Goal: Task Accomplishment & Management: Use online tool/utility

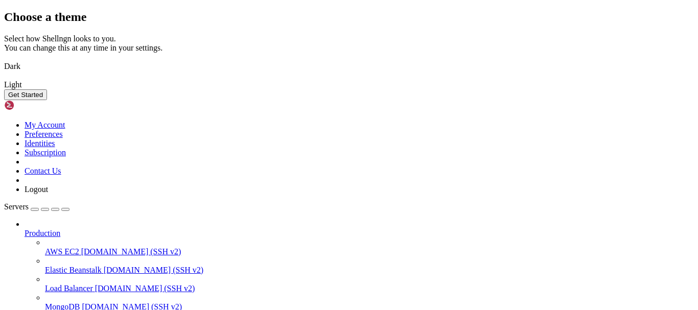
click at [47, 100] on button "Get Started" at bounding box center [25, 94] width 43 height 11
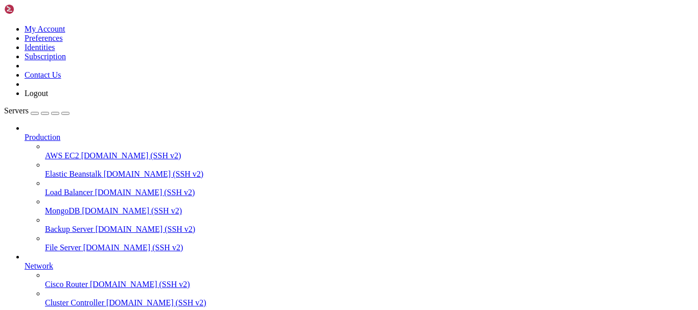
click at [60, 133] on span "Production" at bounding box center [43, 137] width 36 height 9
click at [25, 133] on icon at bounding box center [25, 133] width 0 height 0
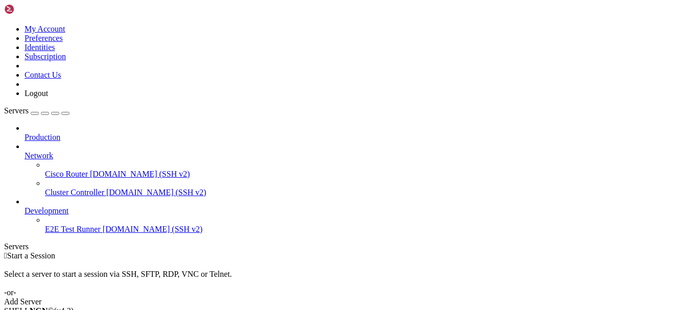
click at [25, 151] on icon at bounding box center [25, 151] width 0 height 0
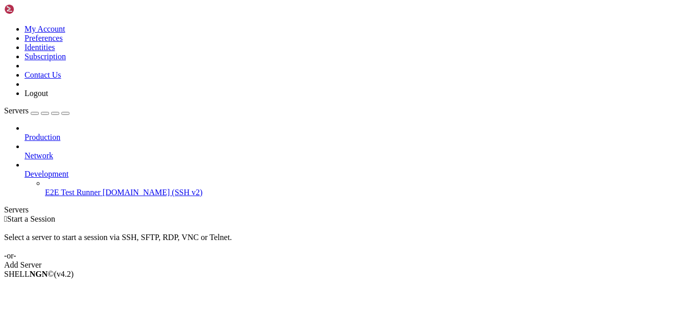
click at [25, 170] on icon at bounding box center [25, 170] width 0 height 0
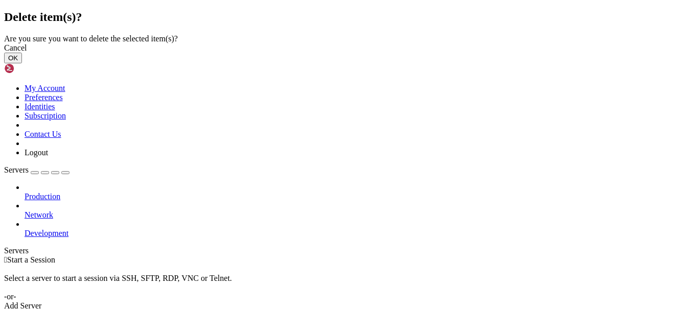
click at [22, 63] on button "OK" at bounding box center [13, 58] width 18 height 11
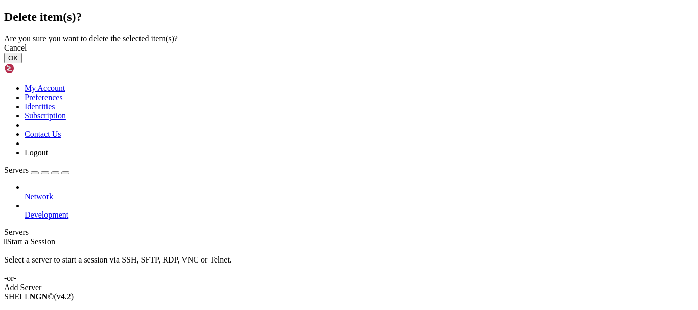
click at [22, 63] on button "OK" at bounding box center [13, 58] width 18 height 11
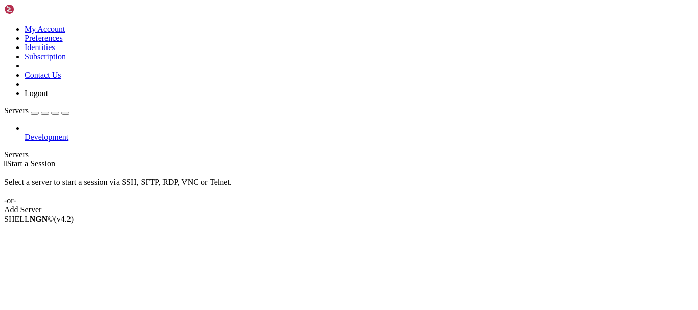
click at [46, 133] on span "Development" at bounding box center [47, 137] width 44 height 9
click at [25, 133] on icon at bounding box center [25, 133] width 0 height 0
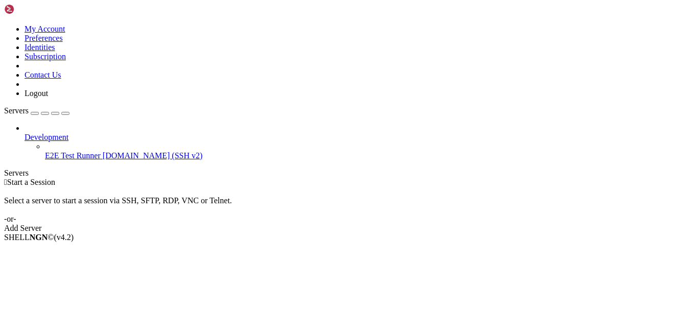
click at [25, 133] on icon at bounding box center [25, 133] width 0 height 0
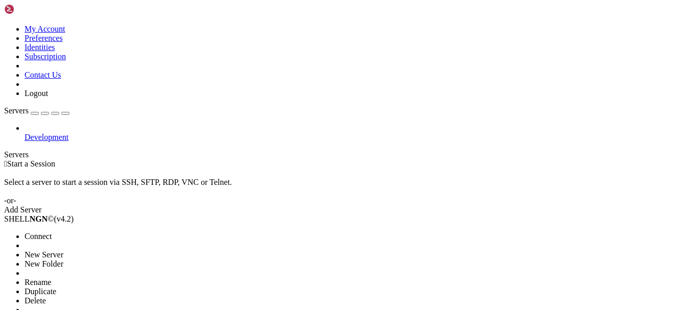
click at [46, 296] on span "Delete" at bounding box center [35, 300] width 21 height 9
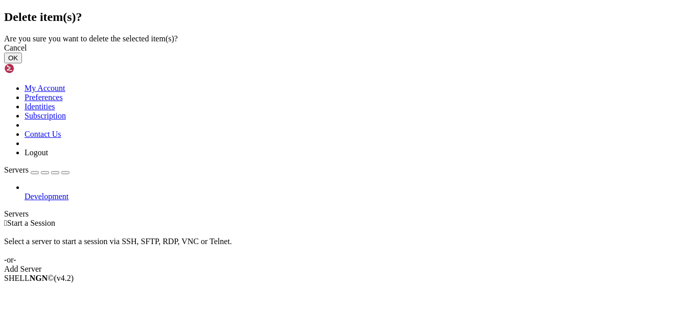
click at [22, 63] on button "OK" at bounding box center [13, 58] width 18 height 11
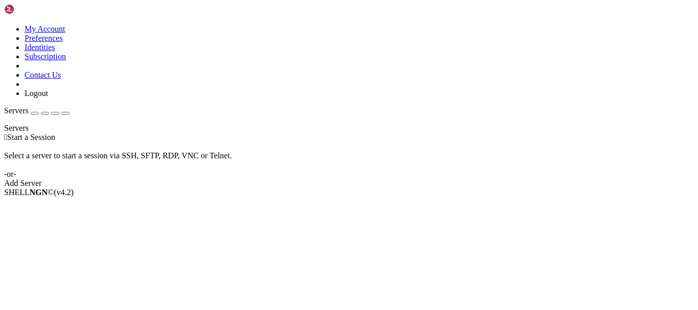
click at [397, 183] on div "Add Server" at bounding box center [349, 183] width 690 height 9
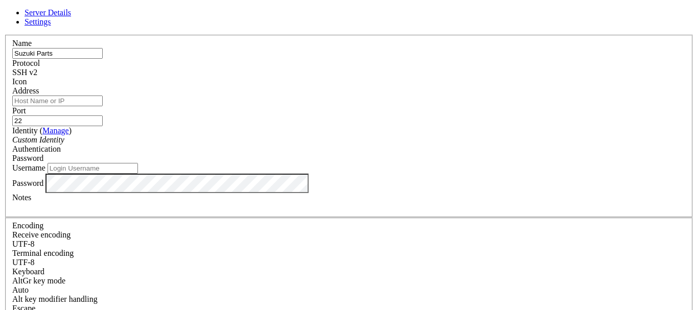
type input "Suzuki Parts"
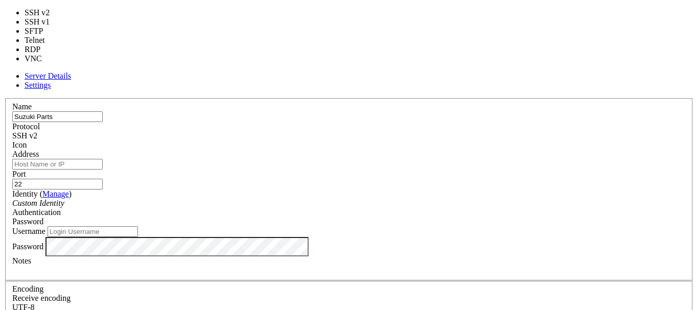
click at [37, 131] on span "SSH v2" at bounding box center [24, 135] width 25 height 9
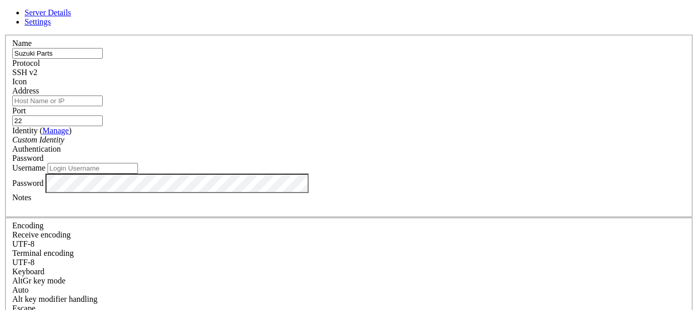
click at [103, 106] on input "Address" at bounding box center [57, 101] width 90 height 11
paste input "F%N*g%2TsB9F#i2"
drag, startPoint x: 290, startPoint y: 111, endPoint x: 160, endPoint y: 111, distance: 129.7
click at [160, 111] on div "Server Details Settings Name Suzuki Parts Protocol SSH v2 Icon" at bounding box center [349, 219] width 690 height 422
drag, startPoint x: 285, startPoint y: 107, endPoint x: 176, endPoint y: 109, distance: 108.8
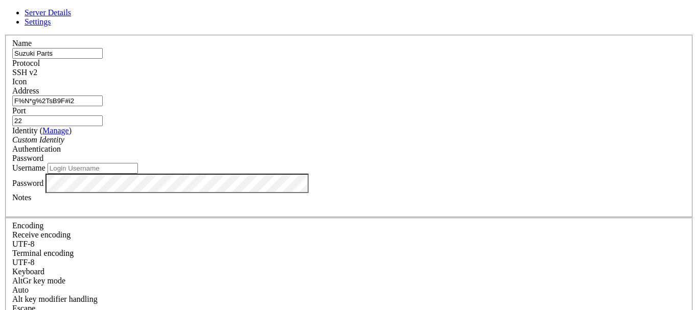
click at [176, 109] on div "Server Details Settings Name Suzuki Parts Protocol SSH v2 Icon" at bounding box center [349, 219] width 690 height 422
click at [168, 231] on div "Server Details Settings Name Suzuki Parts Protocol SSH v2 Icon" at bounding box center [349, 219] width 690 height 422
drag, startPoint x: 269, startPoint y: 105, endPoint x: 187, endPoint y: 106, distance: 82.2
click at [187, 106] on div "Server Details Settings Name Suzuki Parts Protocol SSH v2 Icon" at bounding box center [349, 219] width 690 height 422
paste input "[TECHNICAL_ID]"
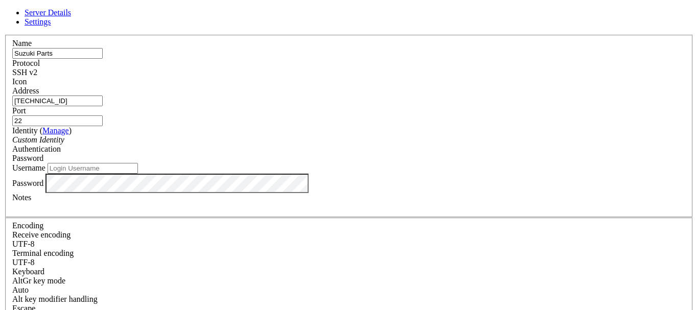
type input "[TECHNICAL_ID]"
click at [64, 144] on icon "Custom Identity" at bounding box center [38, 139] width 52 height 9
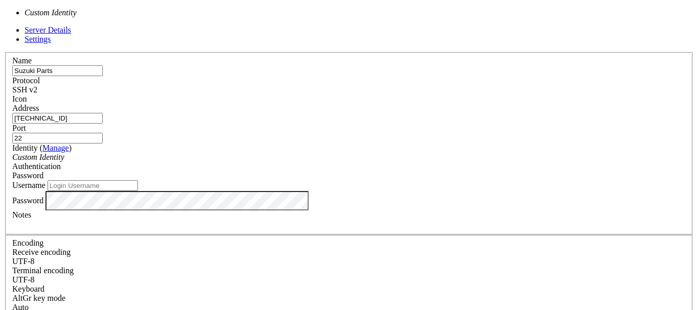
click at [348, 153] on div "Custom Identity" at bounding box center [348, 157] width 673 height 9
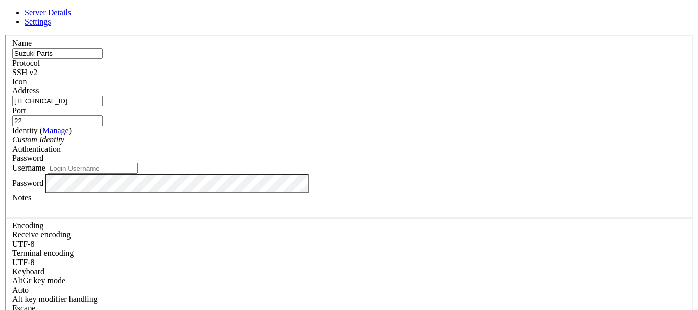
click at [138, 174] on input "Username" at bounding box center [92, 168] width 90 height 11
type input "suzukiparts"
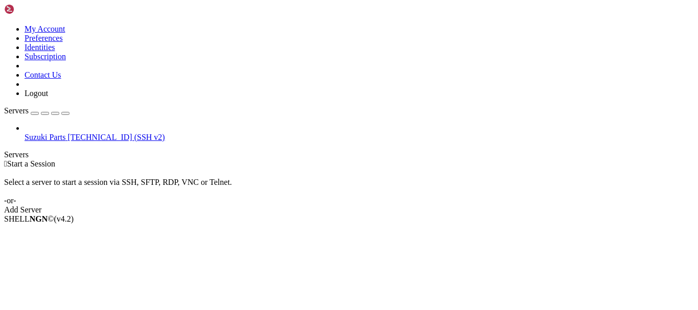
click at [54, 133] on span "Suzuki Parts" at bounding box center [45, 137] width 41 height 9
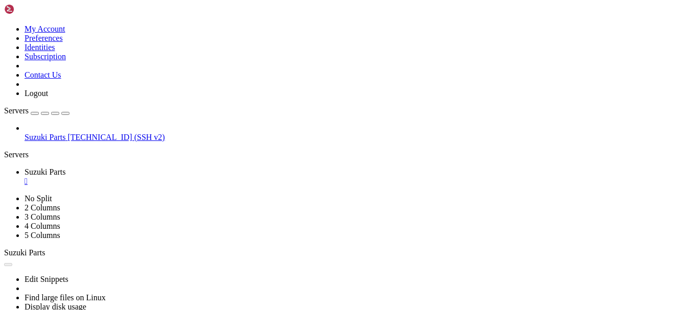
scroll to position [0, 0]
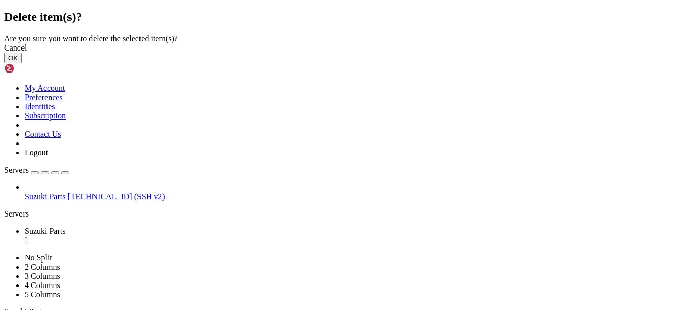
click at [22, 63] on button "OK" at bounding box center [13, 58] width 18 height 11
